Goal: Use online tool/utility: Utilize a website feature to perform a specific function

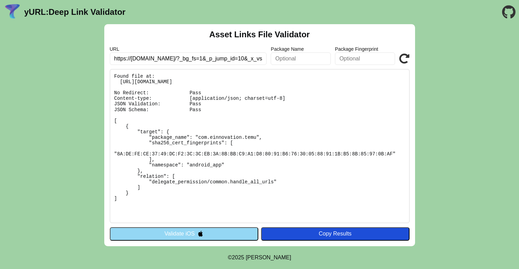
click at [36, 13] on link "yURL: Deep Link Validator" at bounding box center [74, 12] width 101 height 10
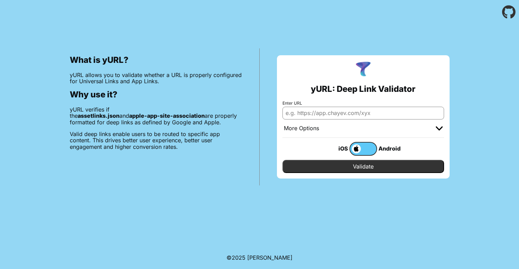
click at [511, 12] on icon "Go to the GitHub project" at bounding box center [508, 12] width 13 height 24
click at [365, 148] on label at bounding box center [363, 149] width 28 height 14
click at [0, 0] on input "checkbox" at bounding box center [0, 0] width 0 height 0
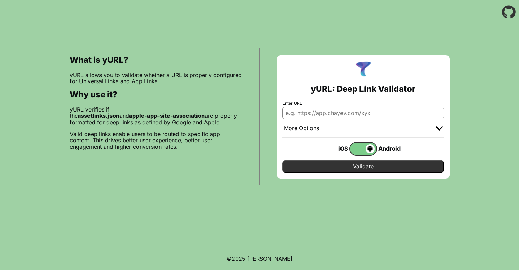
click at [307, 131] on div "More Options" at bounding box center [301, 128] width 35 height 7
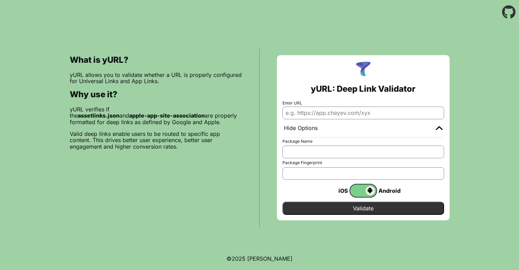
click at [318, 113] on input "Enter URL" at bounding box center [363, 113] width 162 height 12
paste input "https://offers.pearcommerce.com/picker/1992266595082240?utm_source=Programmatic…"
type input "https://offers.pearcommerce.com/picker/1992266595082240?utm_source=Programmatic…"
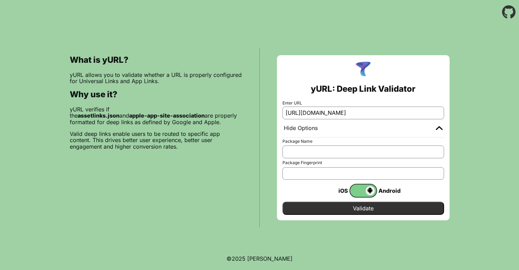
click at [349, 206] on input "Validate" at bounding box center [363, 208] width 162 height 13
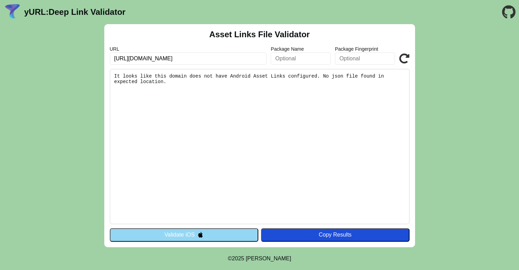
click at [158, 60] on input "https://offers.pearcommerce.com/picker/1992266595082240?utm_source=Programmatic…" at bounding box center [188, 58] width 157 height 12
paste input "exclusivebrands.ca/portfolio-products/sour-goodunkers/?"
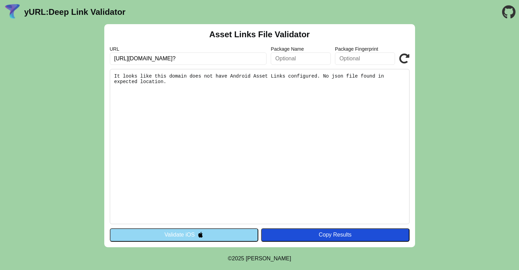
type input "https://exclusivebrands.ca/portfolio-products/sour-goodunkers/?"
click at [401, 60] on icon at bounding box center [404, 58] width 10 height 10
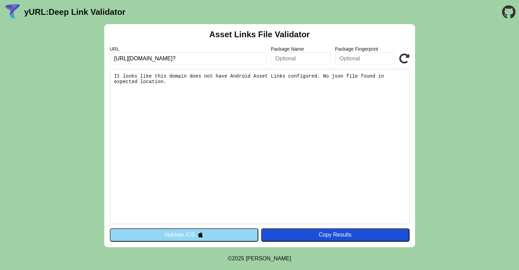
click at [149, 60] on input "https://exclusivebrands.ca/portfolio-products/sour-goodunkers/?" at bounding box center [188, 58] width 157 height 12
paste input "www.grab.com/global/ko/download/?af_force_deeplink=true&af_dp=NA&af_siteID=DV--…"
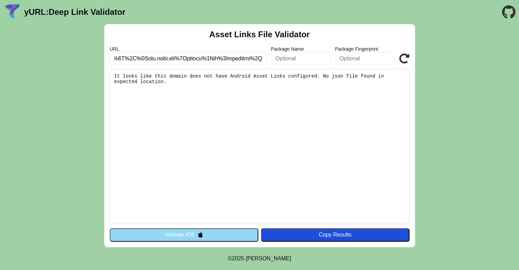
type input "https://www.grab.com/global/ko/download/?af_force_deeplink=true&af_dp=NA&af_sit…"
click at [400, 60] on icon at bounding box center [404, 58] width 10 height 10
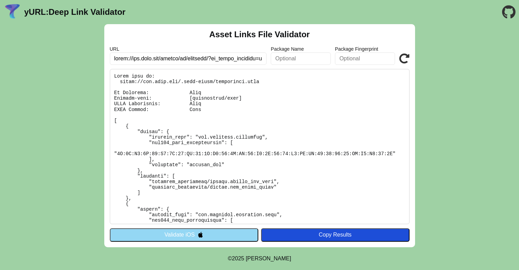
click at [138, 59] on input "text" at bounding box center [188, 58] width 157 height 12
paste input "play.google.com/store/apps/details?id=com.ticno.olymptrade&&gad_source=7"
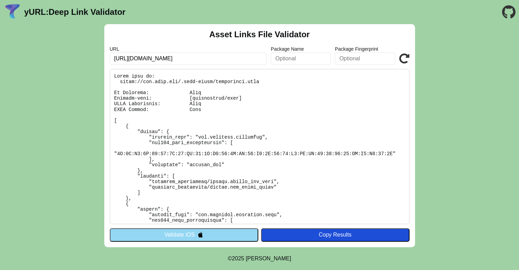
type input "[URL][DOMAIN_NAME]"
click at [407, 58] on icon at bounding box center [404, 58] width 10 height 10
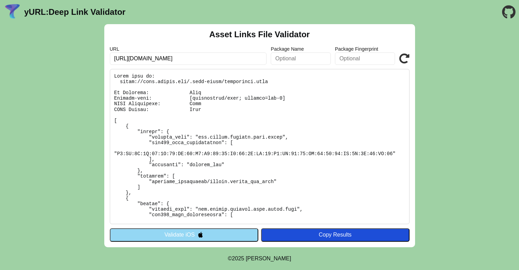
click at [405, 57] on icon at bounding box center [404, 58] width 10 height 10
click at [230, 57] on input "[URL][DOMAIN_NAME]" at bounding box center [188, 58] width 157 height 12
paste input "[DOMAIN_NAME][URL]"
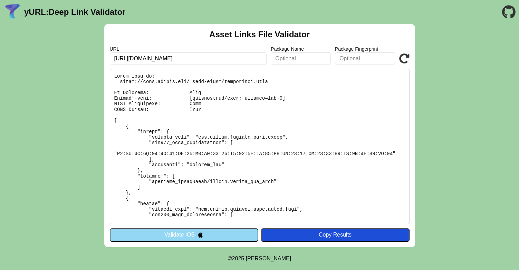
scroll to position [0, 921]
type input "[URL][DOMAIN_NAME]"
click at [400, 59] on icon at bounding box center [404, 58] width 10 height 10
click at [404, 59] on icon at bounding box center [404, 58] width 10 height 10
